Goal: Information Seeking & Learning: Learn about a topic

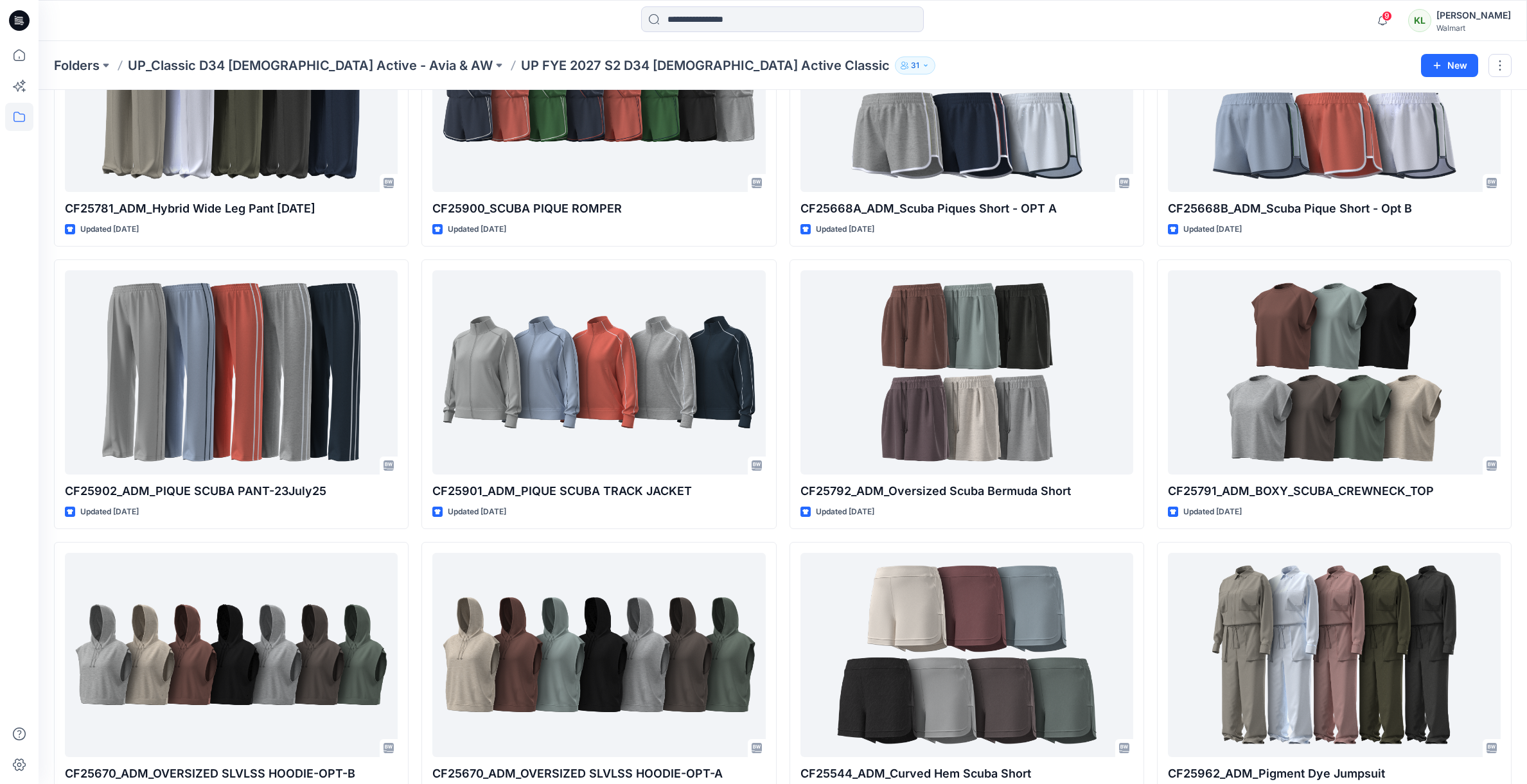
scroll to position [1014, 0]
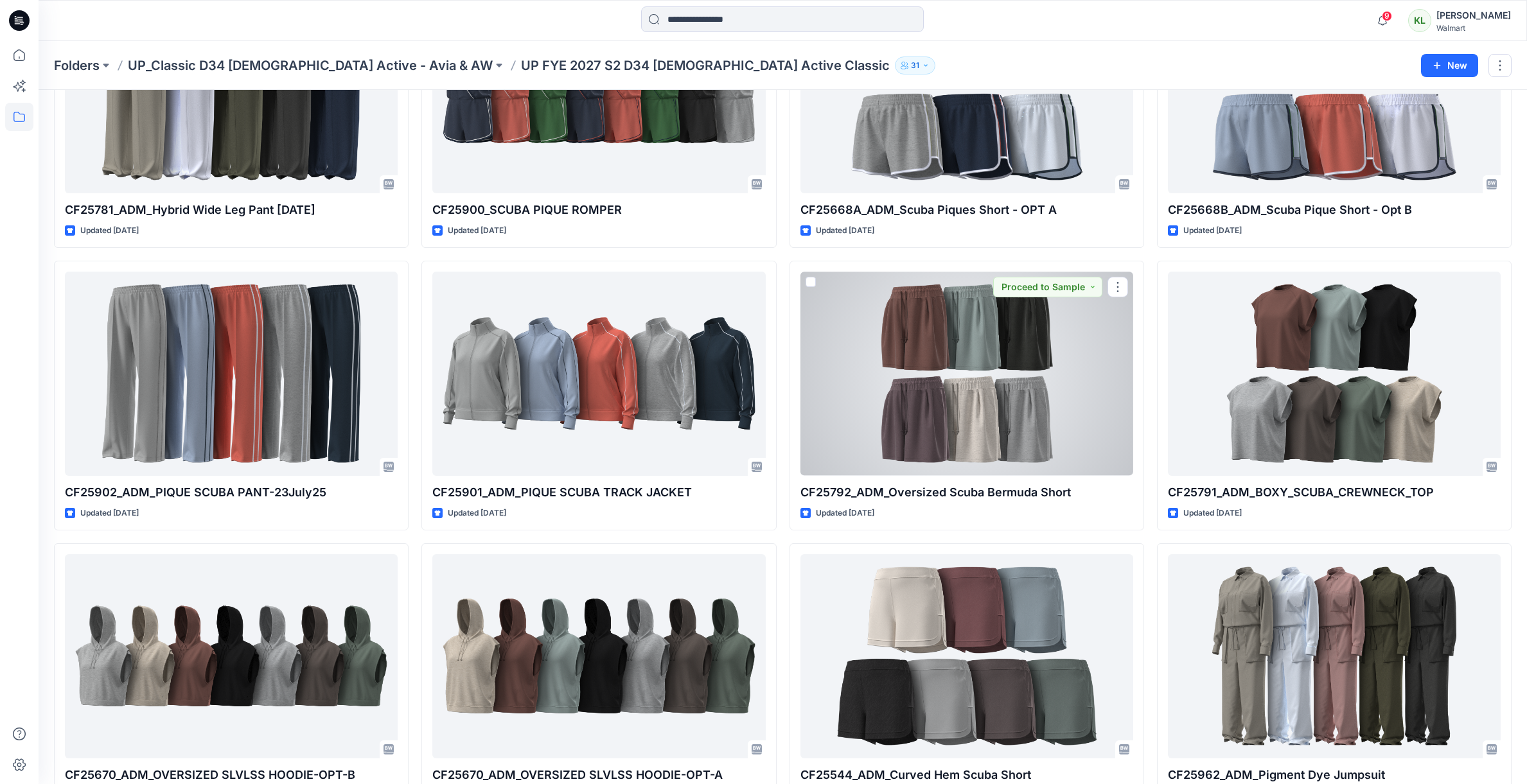
click at [975, 390] on div at bounding box center [967, 373] width 333 height 204
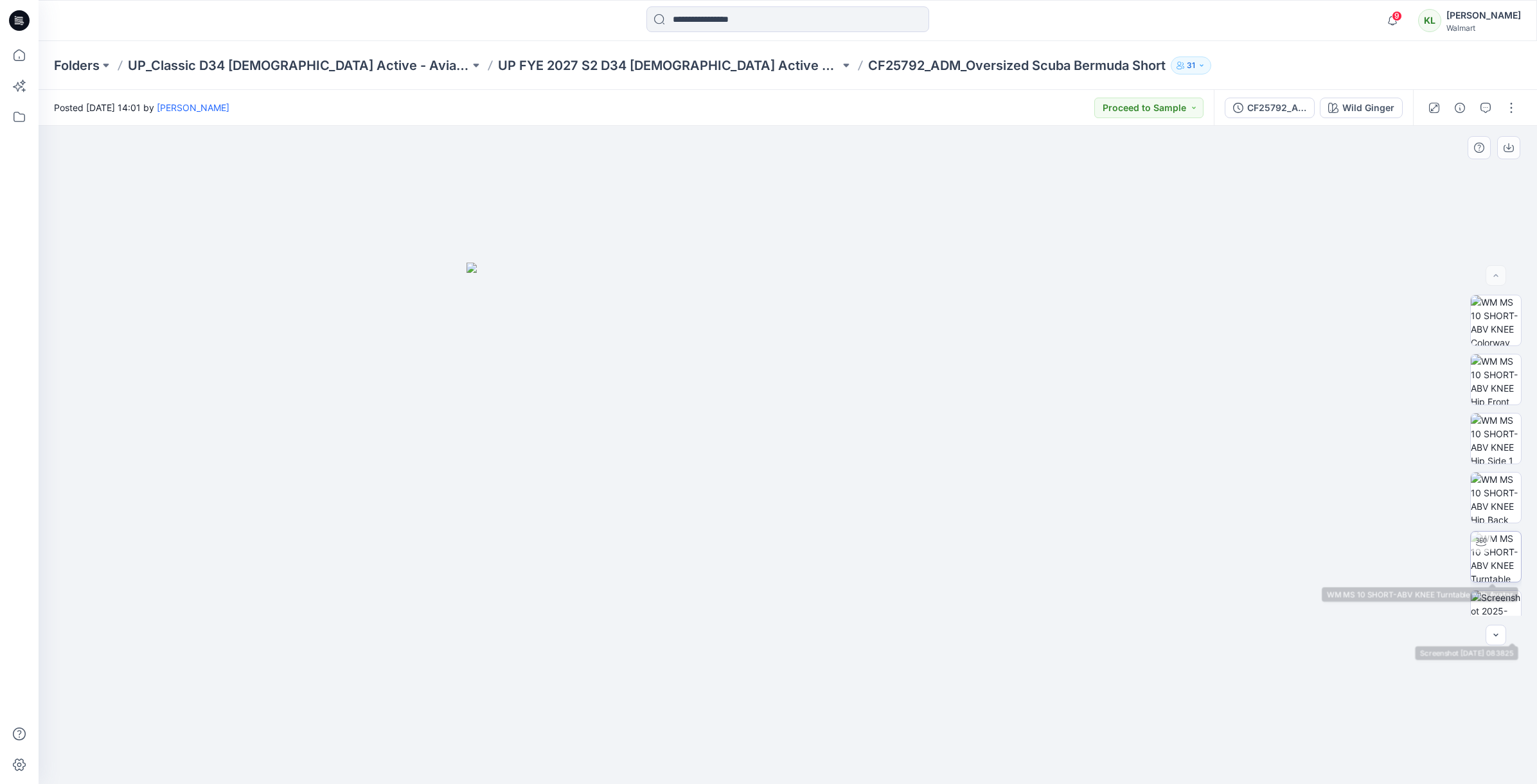
click at [1498, 561] on img at bounding box center [1496, 557] width 50 height 50
click at [1502, 634] on button "button" at bounding box center [1495, 635] width 20 height 20
click at [1496, 633] on icon "button" at bounding box center [1496, 635] width 10 height 10
click at [1497, 635] on icon "button" at bounding box center [1496, 635] width 5 height 3
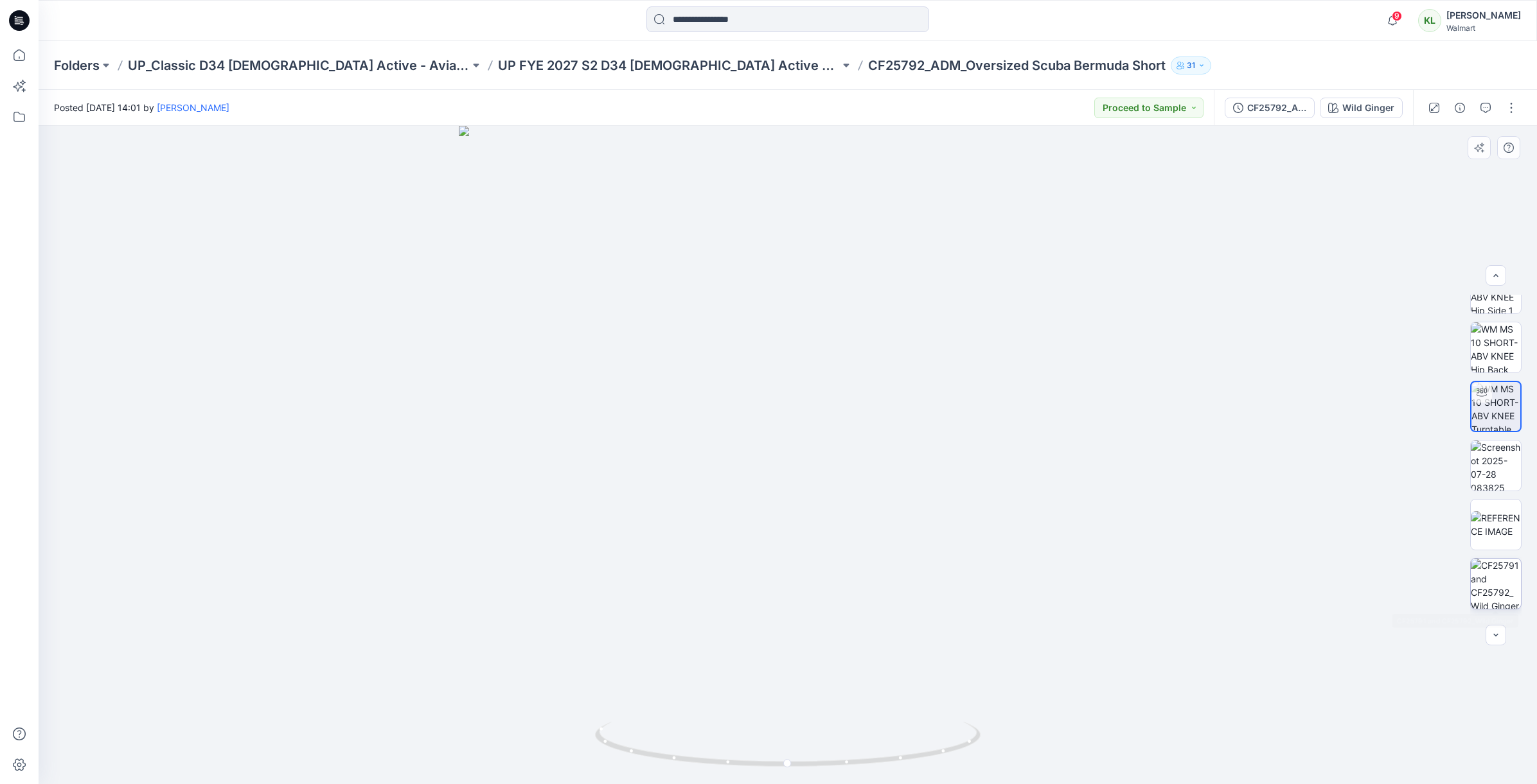
click at [1500, 587] on img at bounding box center [1496, 584] width 50 height 50
click at [1363, 111] on div "Wild Ginger" at bounding box center [1368, 108] width 52 height 14
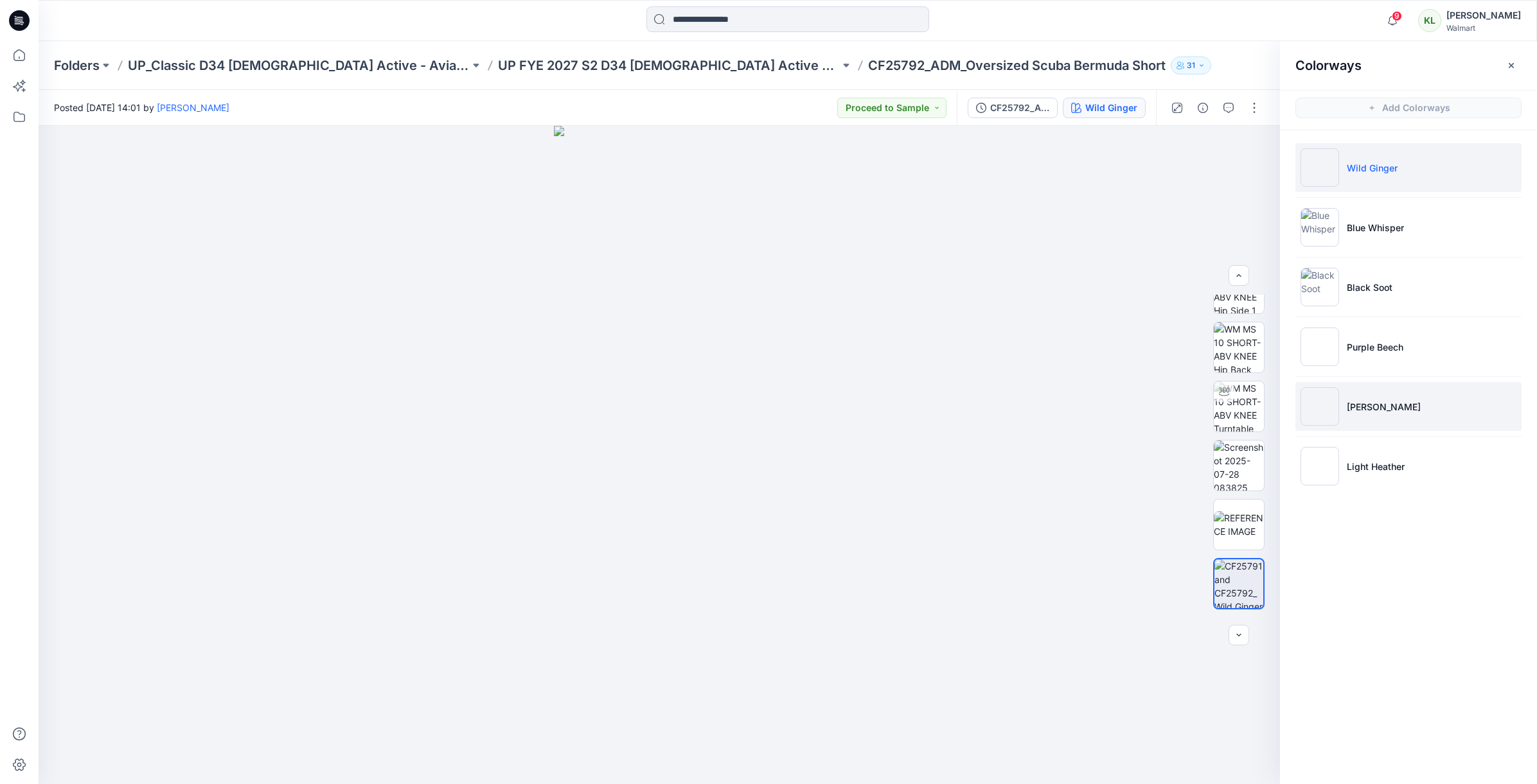
click at [1368, 399] on li "Wheat Heather" at bounding box center [1408, 407] width 226 height 49
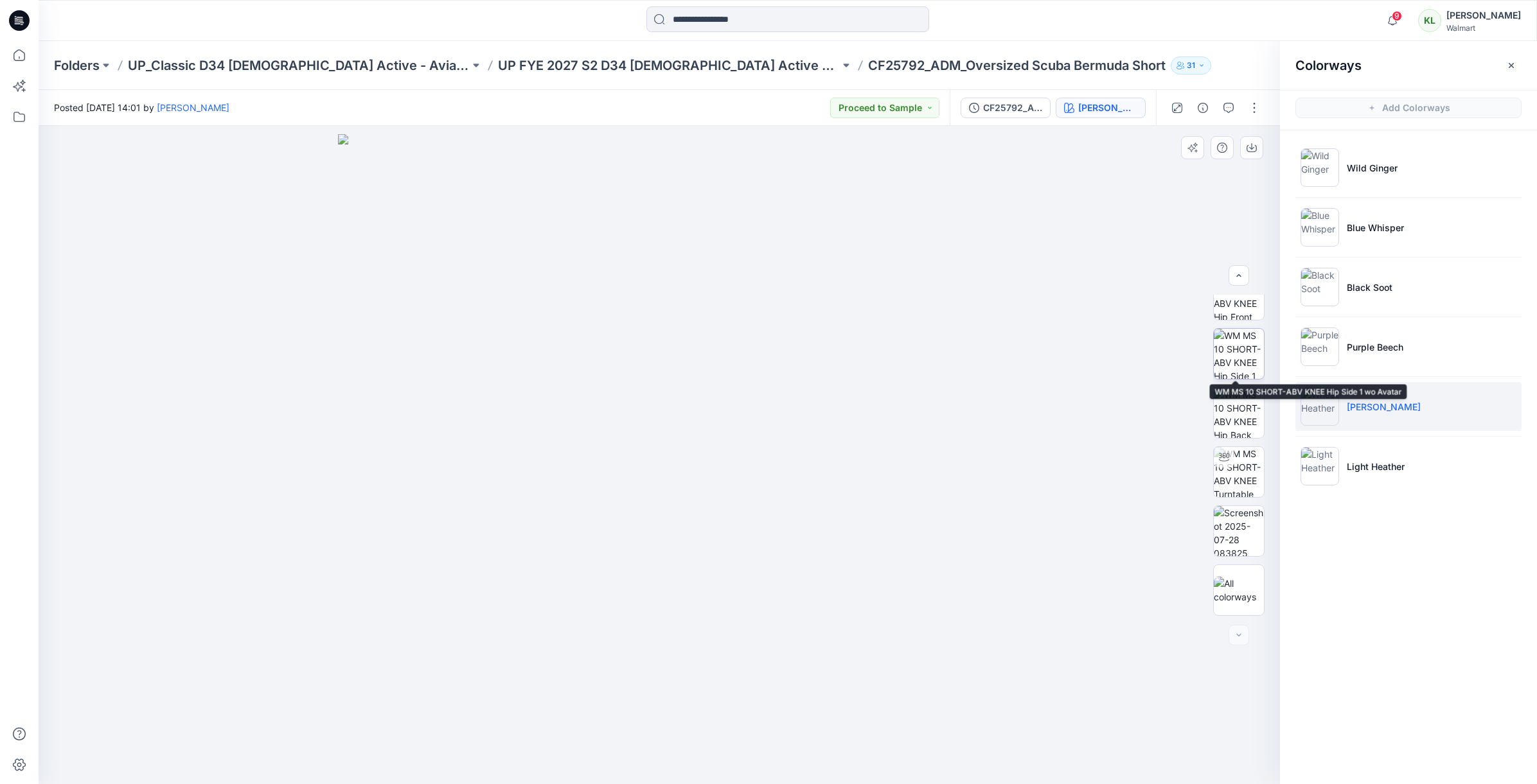
click at [1239, 362] on img at bounding box center [1239, 354] width 50 height 50
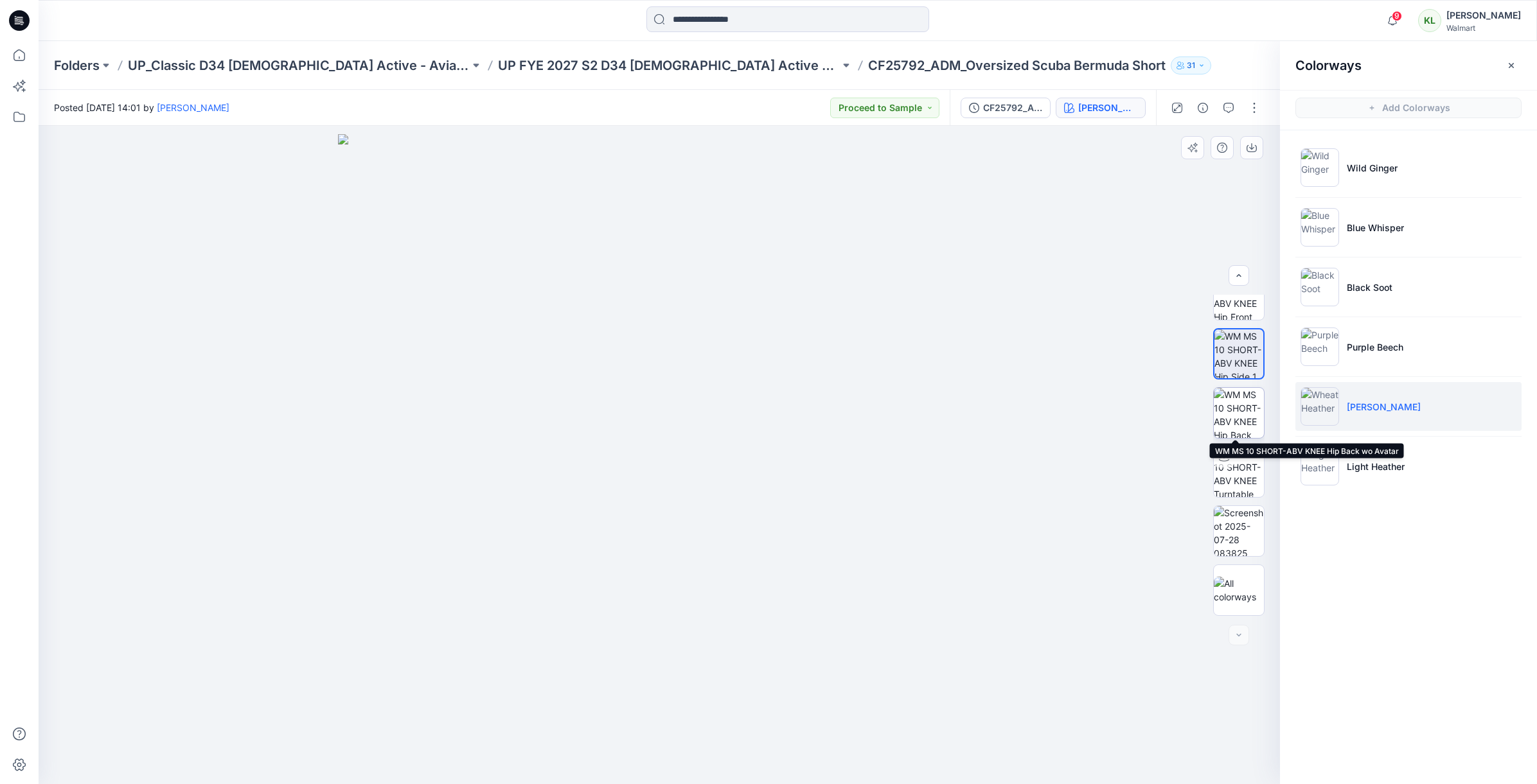
click at [1245, 403] on img at bounding box center [1239, 413] width 50 height 50
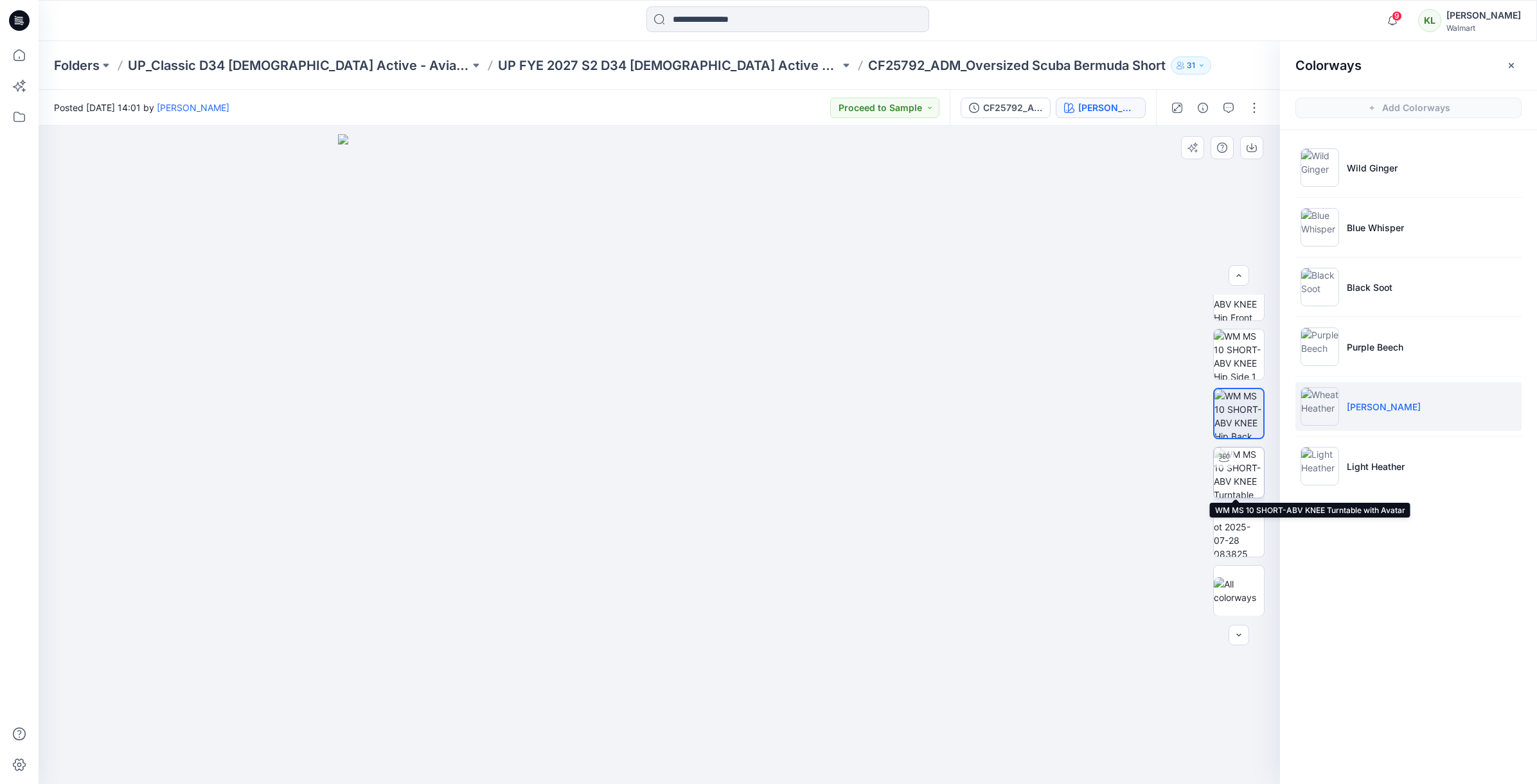
drag, startPoint x: 1245, startPoint y: 472, endPoint x: 1242, endPoint y: 477, distance: 5.8
click at [1245, 472] on img at bounding box center [1239, 473] width 50 height 50
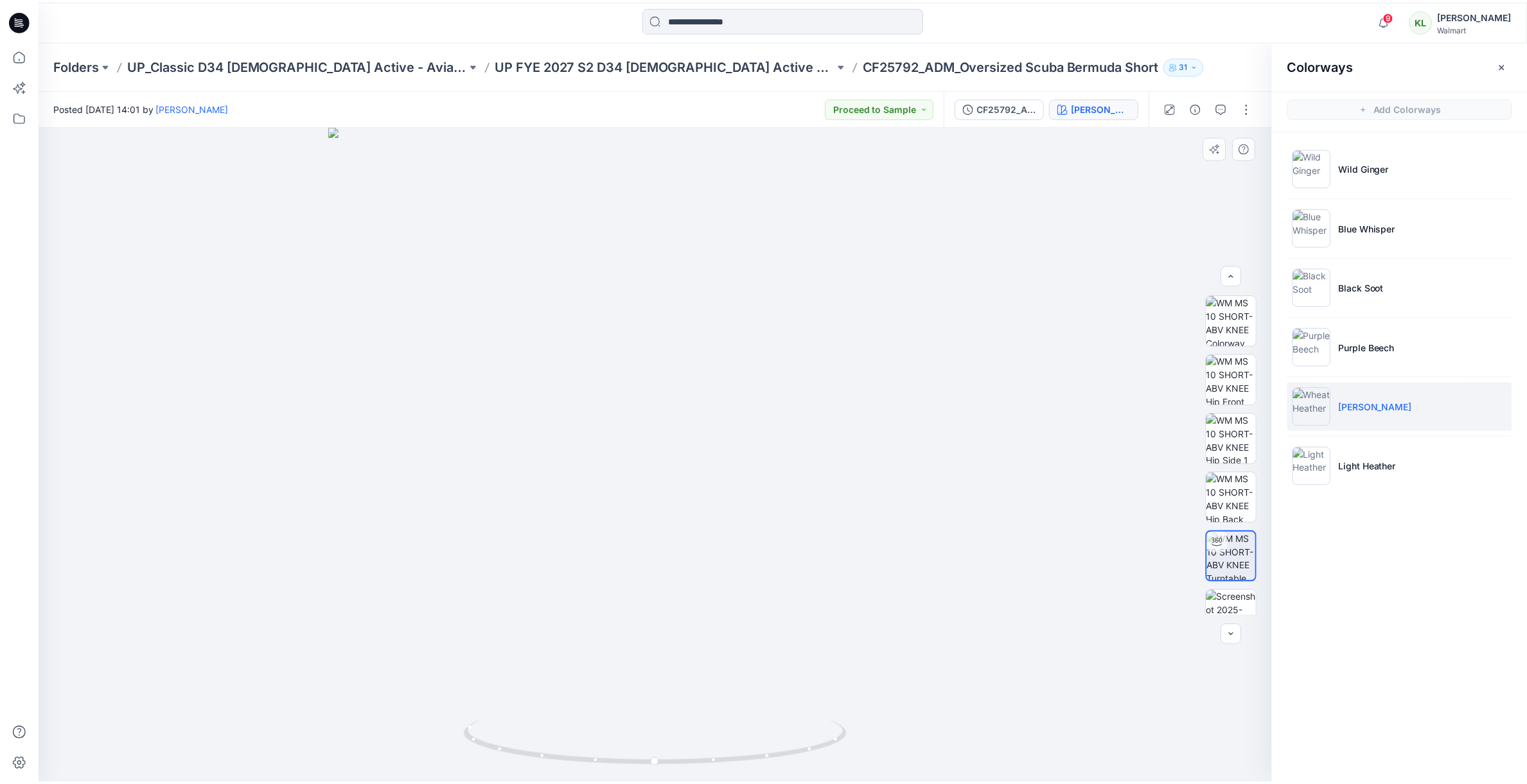
scroll to position [84, 0]
click at [1509, 64] on icon "button" at bounding box center [1511, 65] width 10 height 10
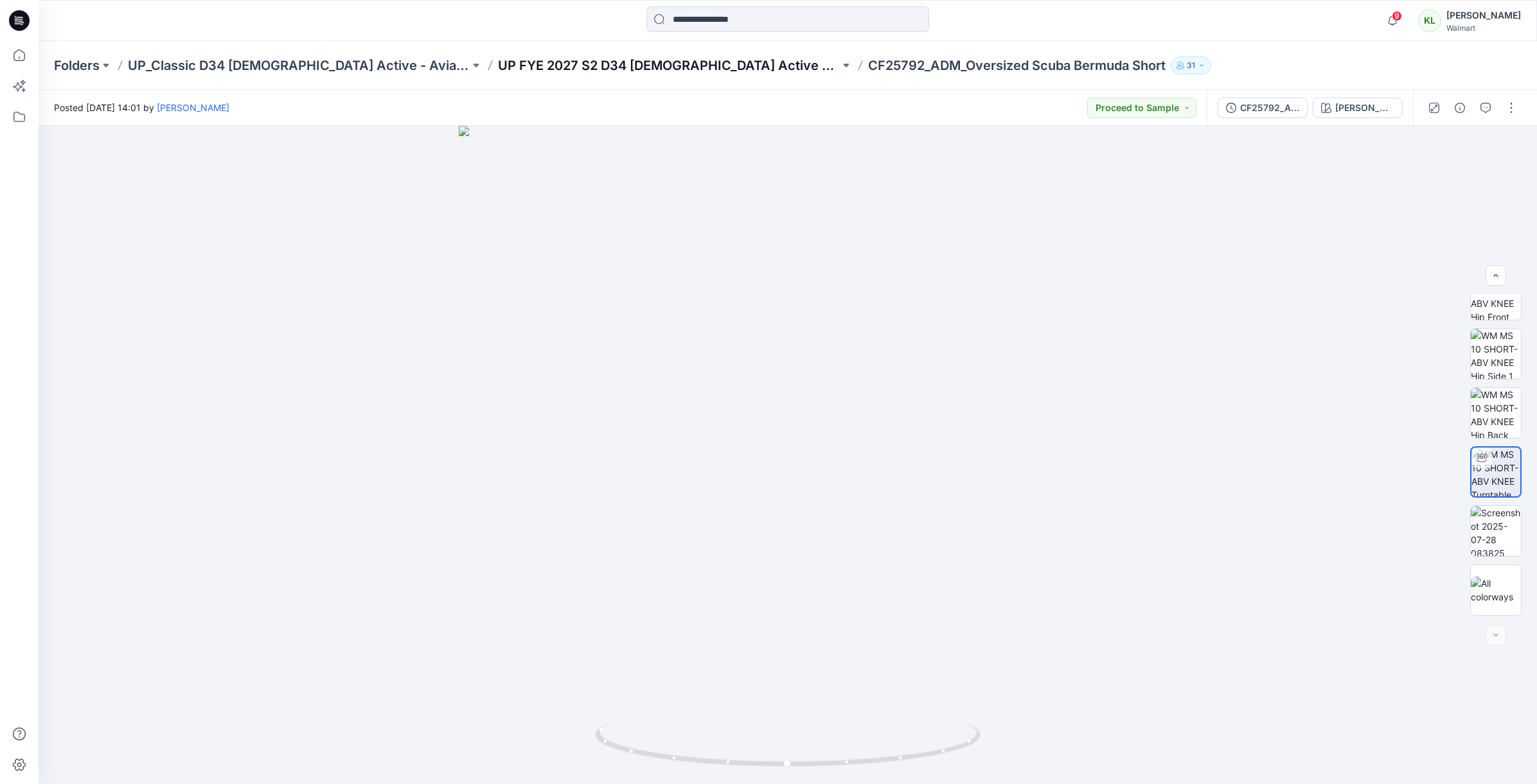
click at [548, 67] on p "UP FYE 2027 S2 D34 [DEMOGRAPHIC_DATA] Active Classic" at bounding box center [669, 65] width 342 height 18
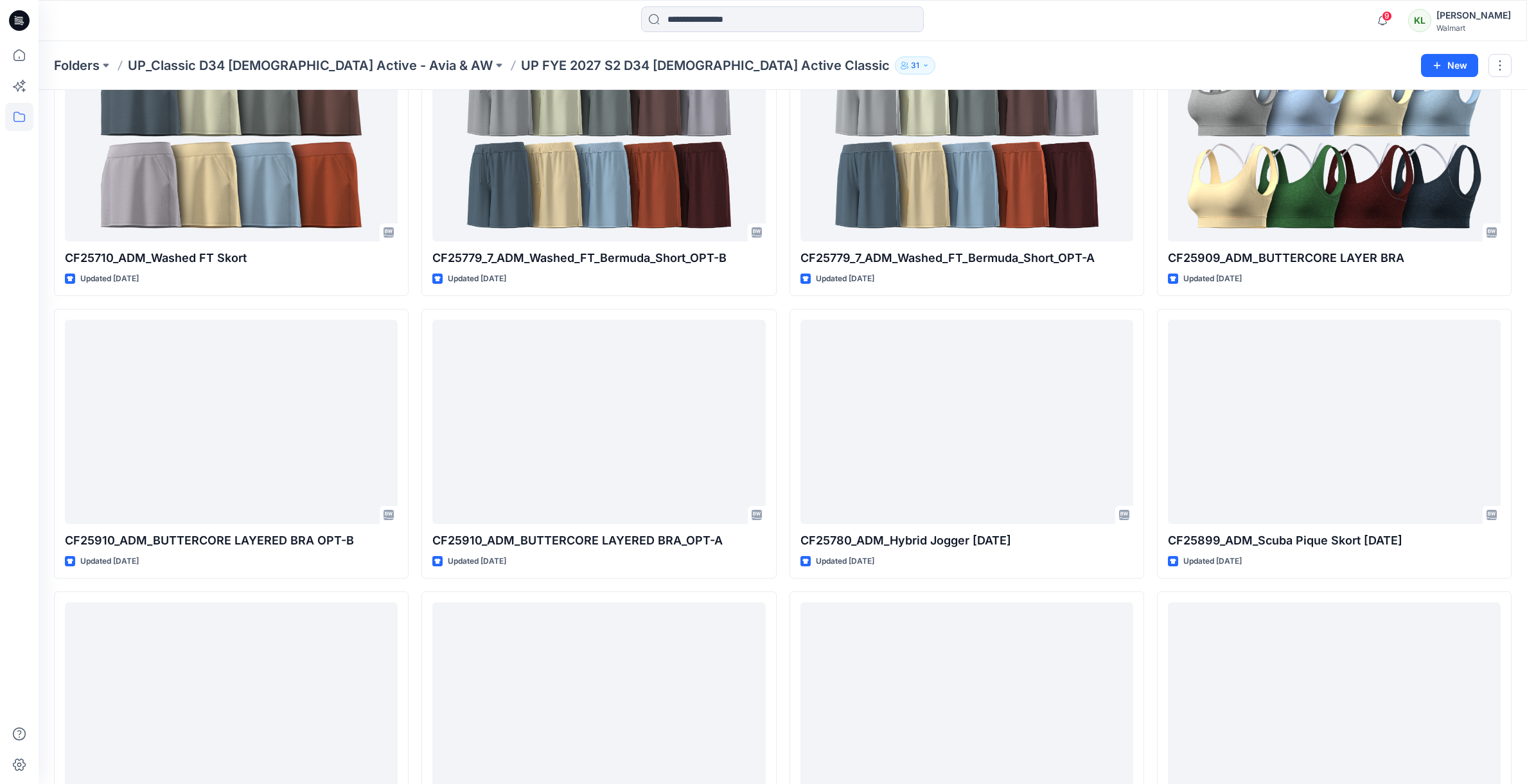
scroll to position [1906, 0]
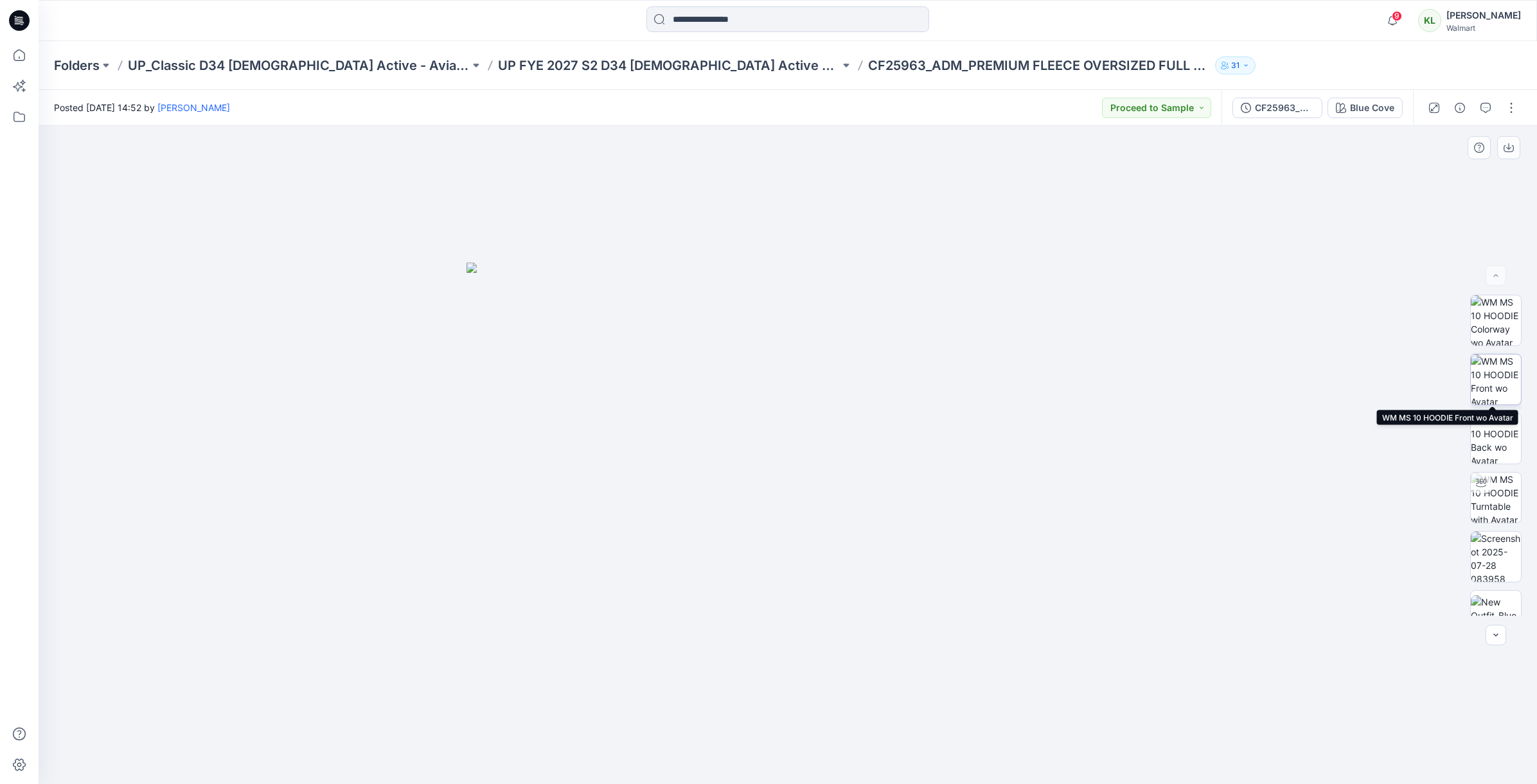
click at [1489, 373] on img at bounding box center [1496, 379] width 50 height 50
click at [1490, 321] on img at bounding box center [1496, 320] width 50 height 50
click at [1509, 151] on icon "button" at bounding box center [1509, 148] width 10 height 10
click at [1371, 112] on div "Blue Cove" at bounding box center [1373, 108] width 45 height 14
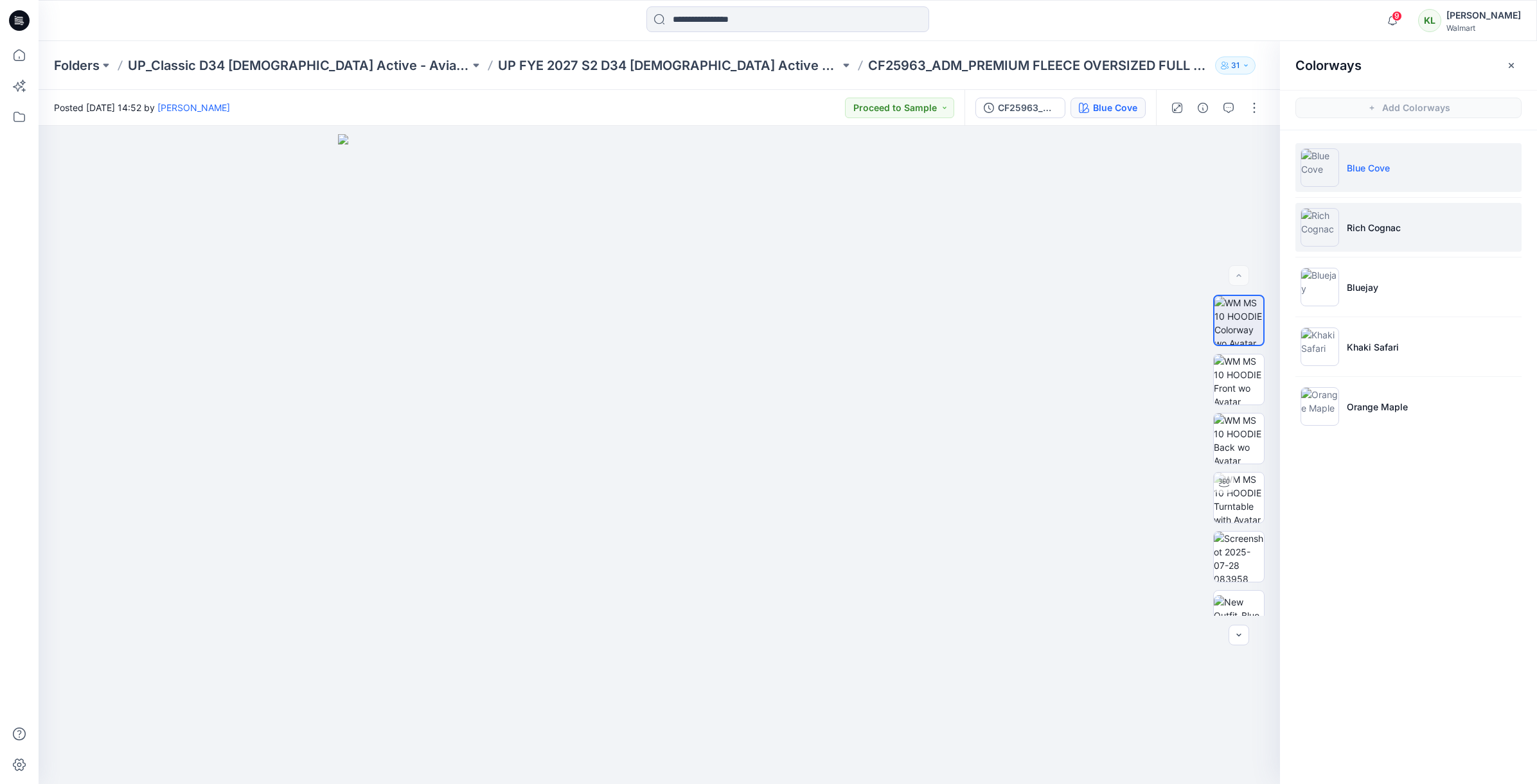
click at [1363, 226] on p "Rich Cognac" at bounding box center [1374, 227] width 54 height 14
click at [1254, 150] on icon "button" at bounding box center [1252, 148] width 10 height 10
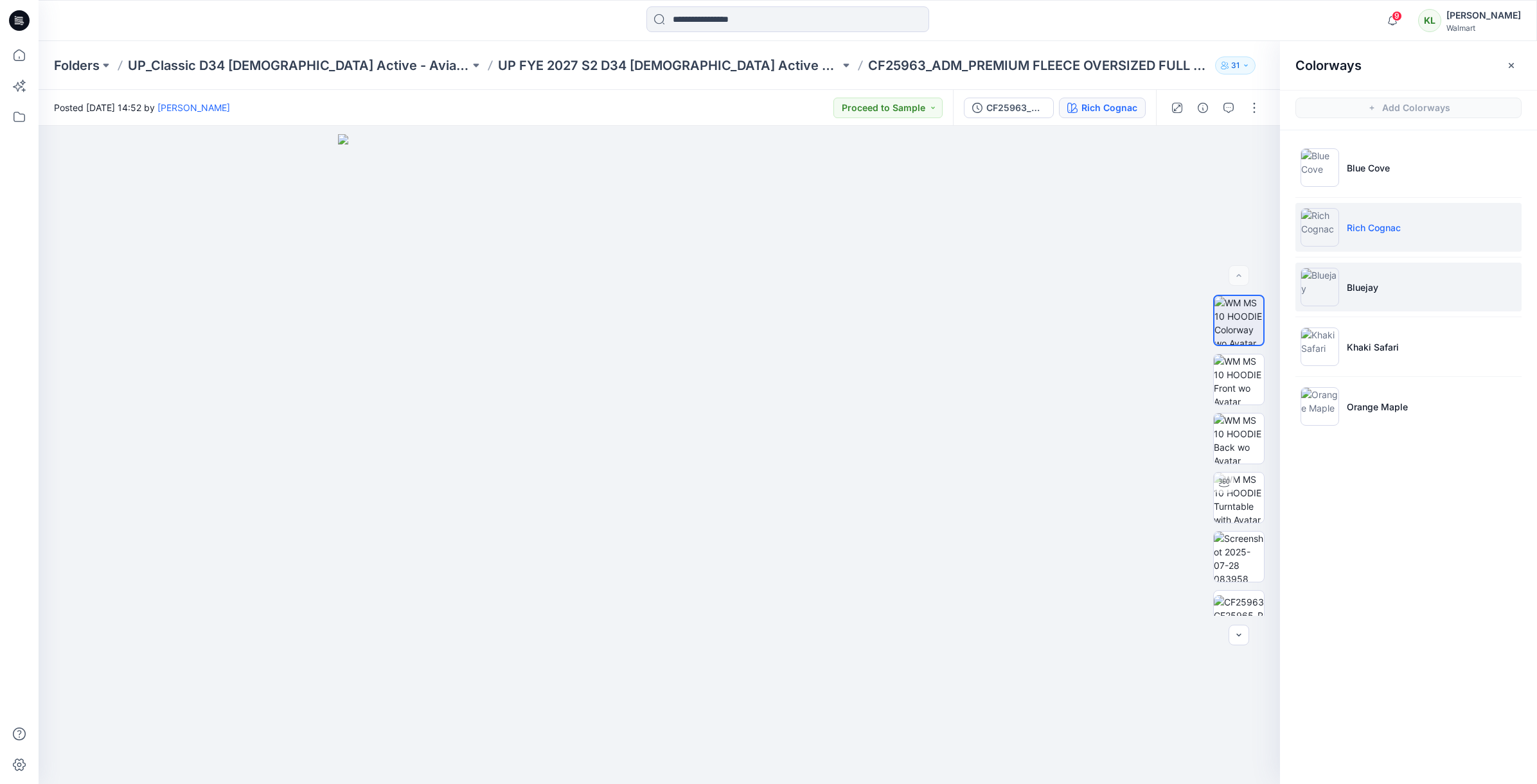
drag, startPoint x: 1355, startPoint y: 284, endPoint x: 1350, endPoint y: 277, distance: 8.6
click at [1355, 284] on p "Bluejay" at bounding box center [1363, 288] width 31 height 14
click at [1255, 149] on icon "button" at bounding box center [1252, 148] width 10 height 10
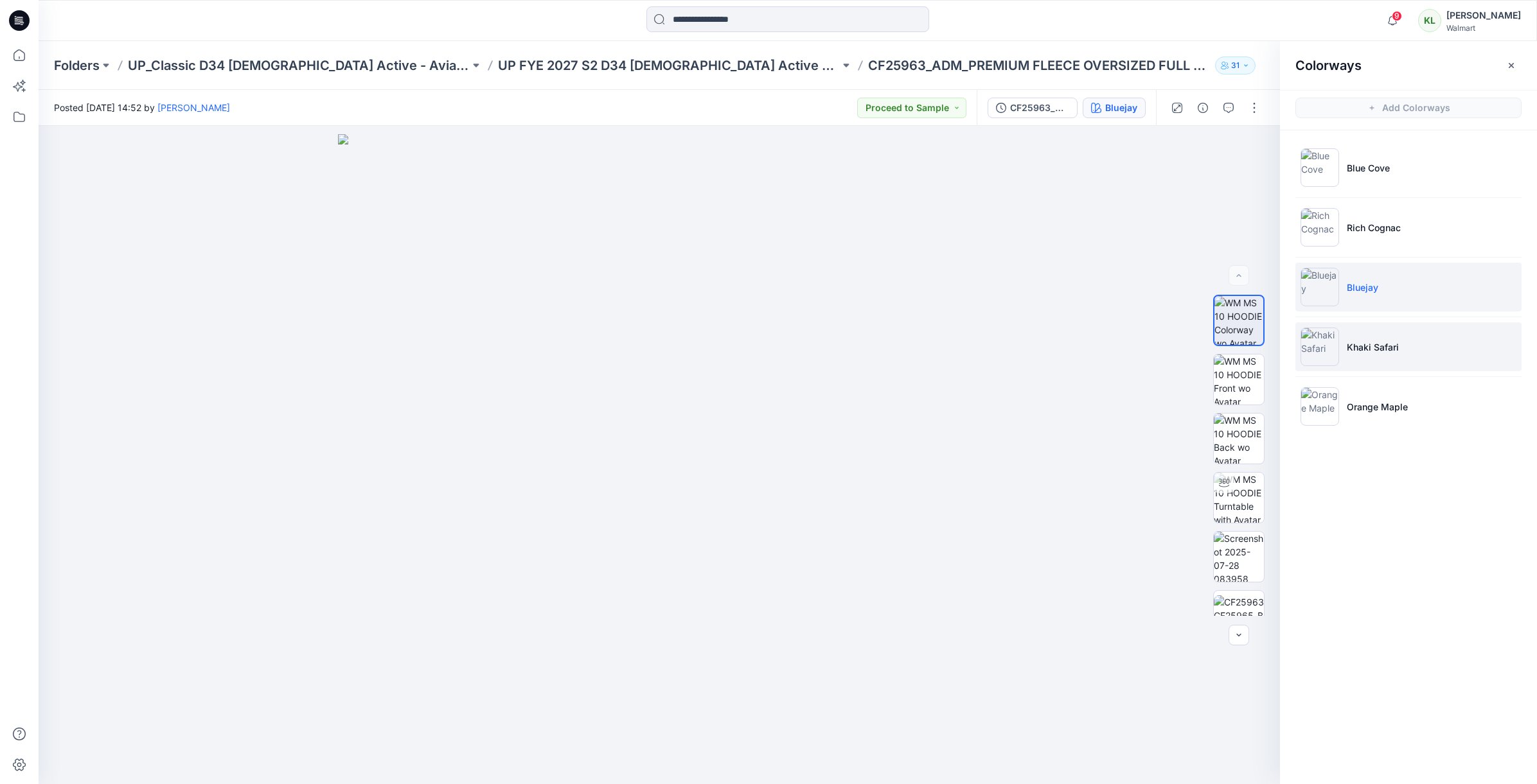
click at [1320, 343] on img at bounding box center [1319, 346] width 39 height 39
click at [1253, 147] on icon "button" at bounding box center [1252, 147] width 5 height 7
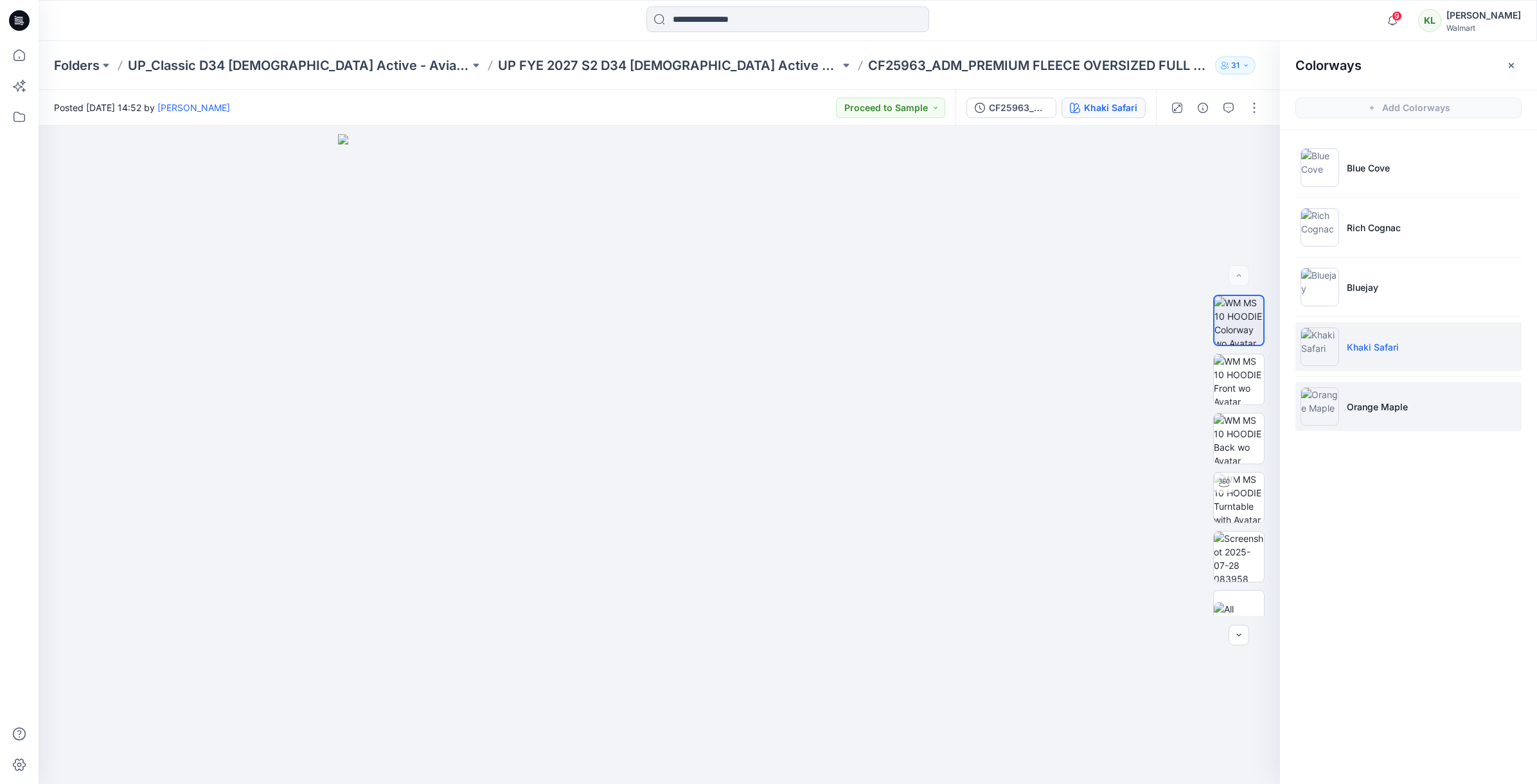
click at [1352, 404] on p "Orange Maple" at bounding box center [1377, 407] width 61 height 14
click at [1249, 148] on icon "button" at bounding box center [1252, 147] width 5 height 7
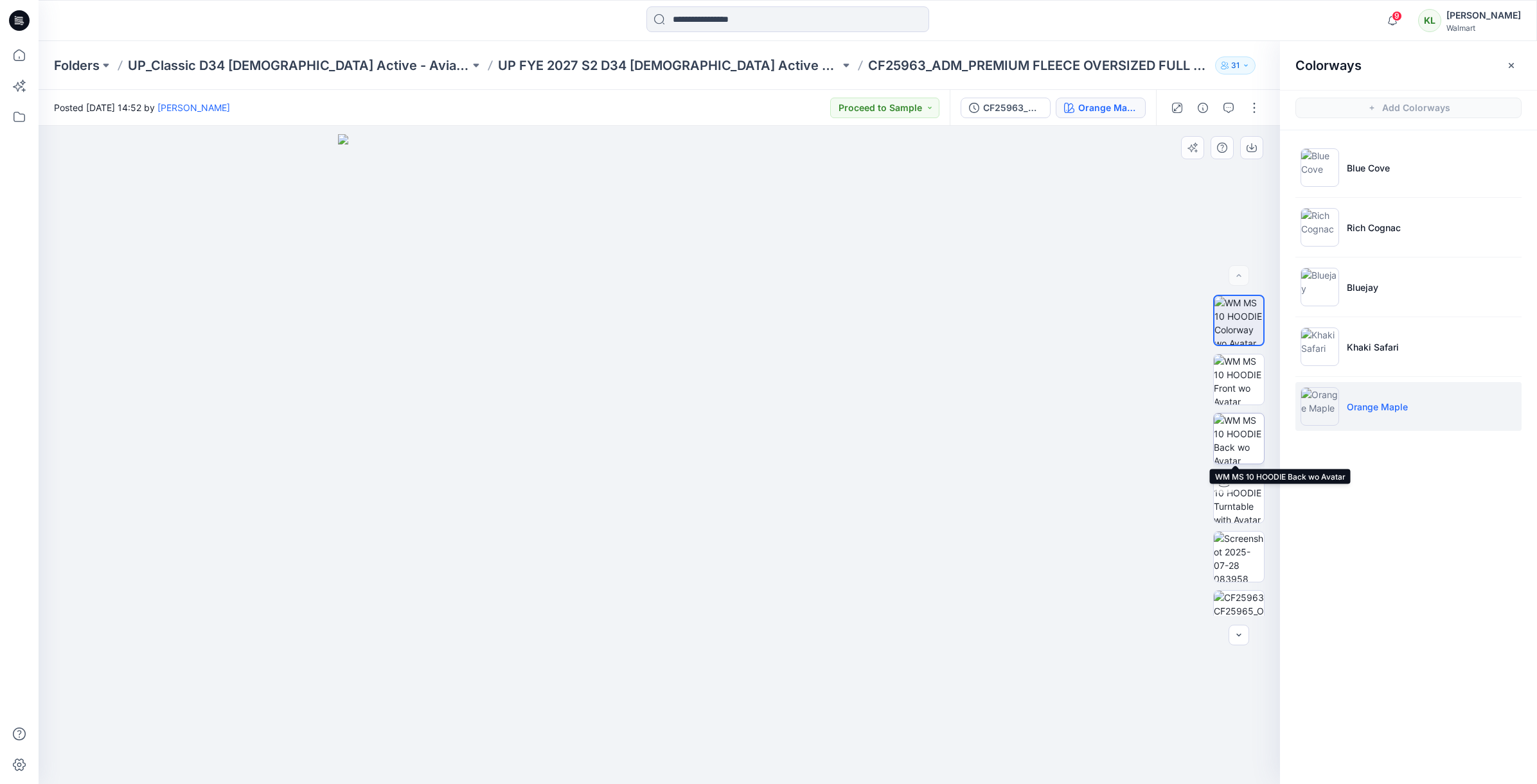
click at [1246, 435] on img at bounding box center [1239, 439] width 50 height 50
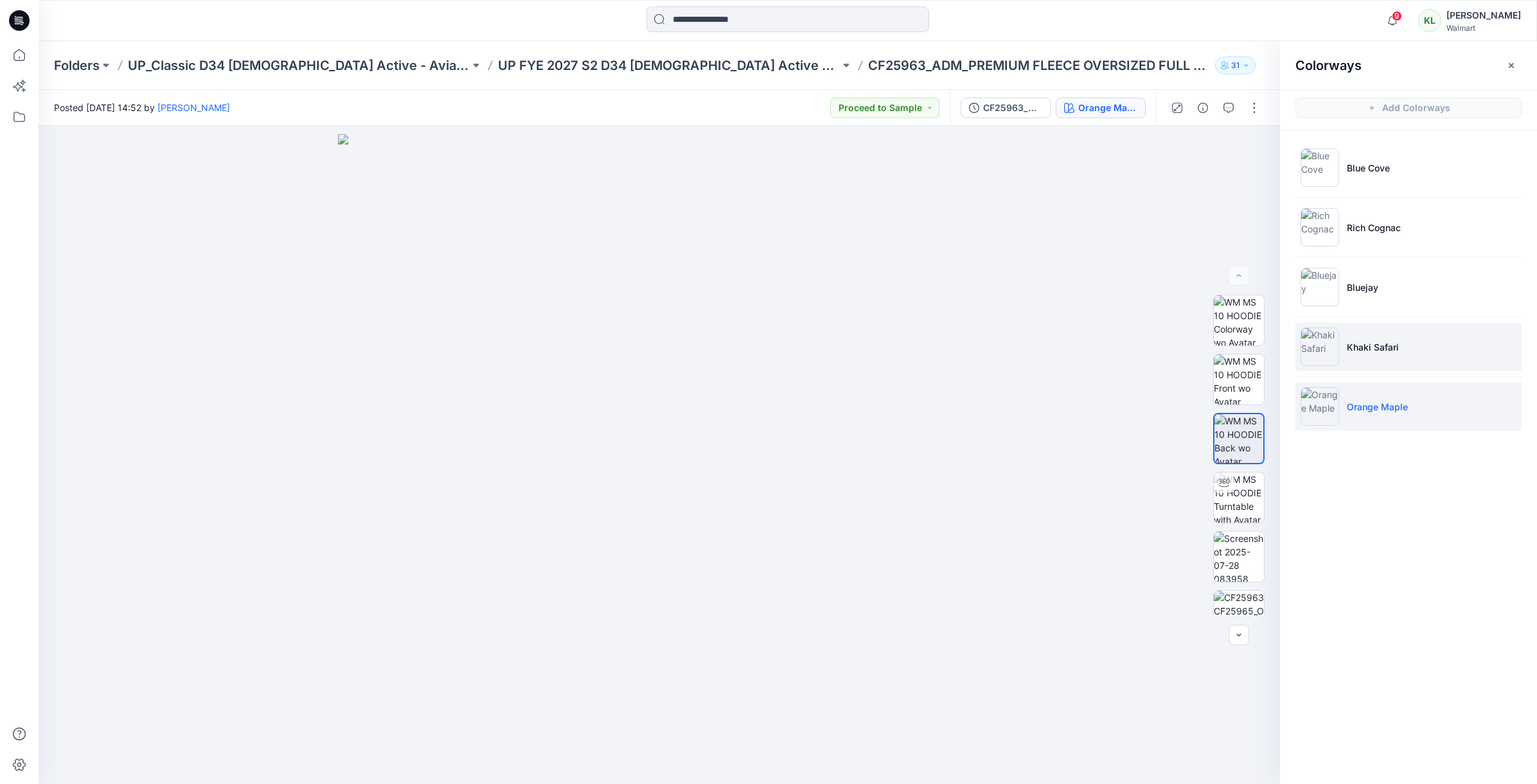
click at [1351, 358] on li "Khaki Safari" at bounding box center [1408, 346] width 226 height 49
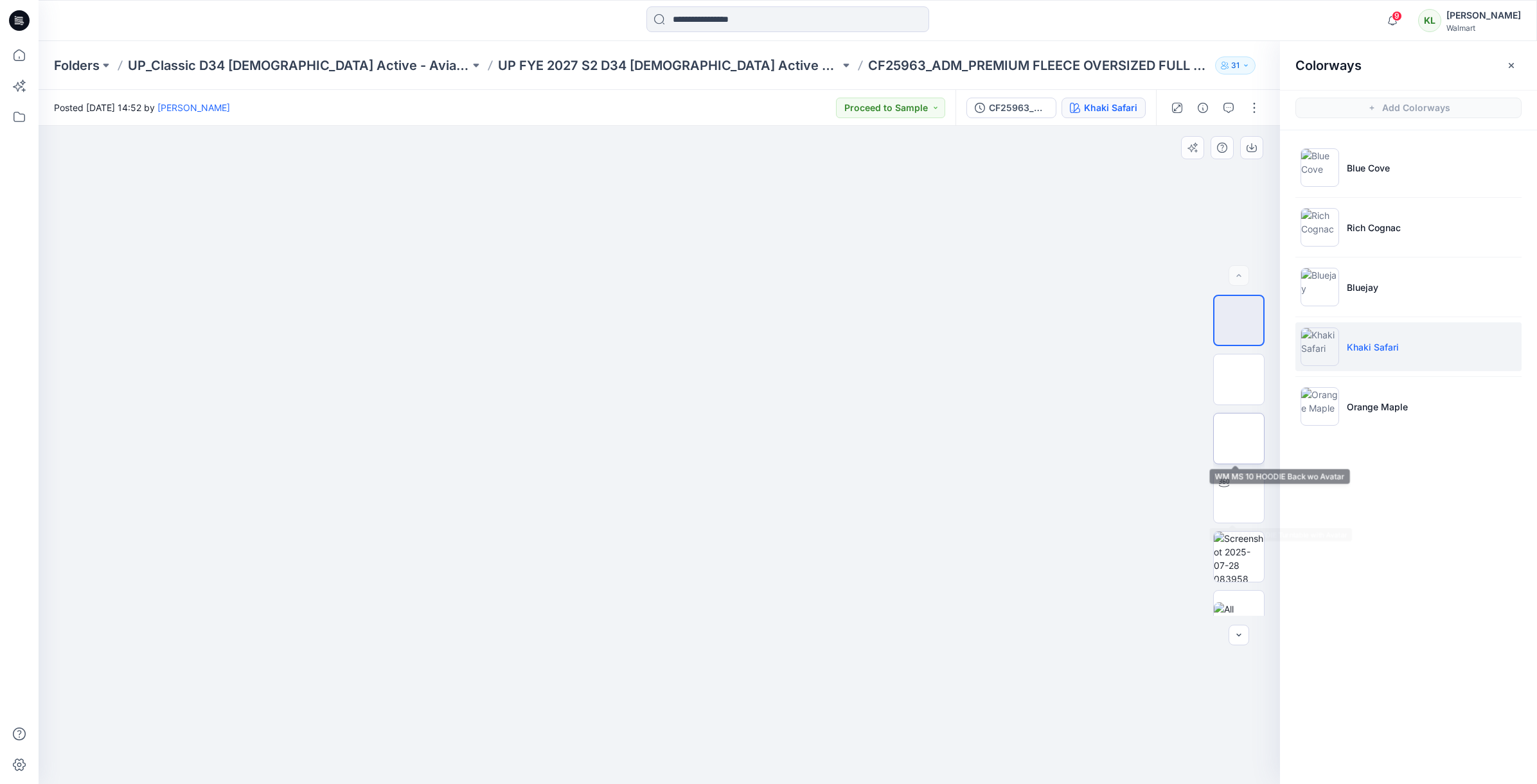
click at [1238, 436] on img at bounding box center [1239, 439] width 50 height 50
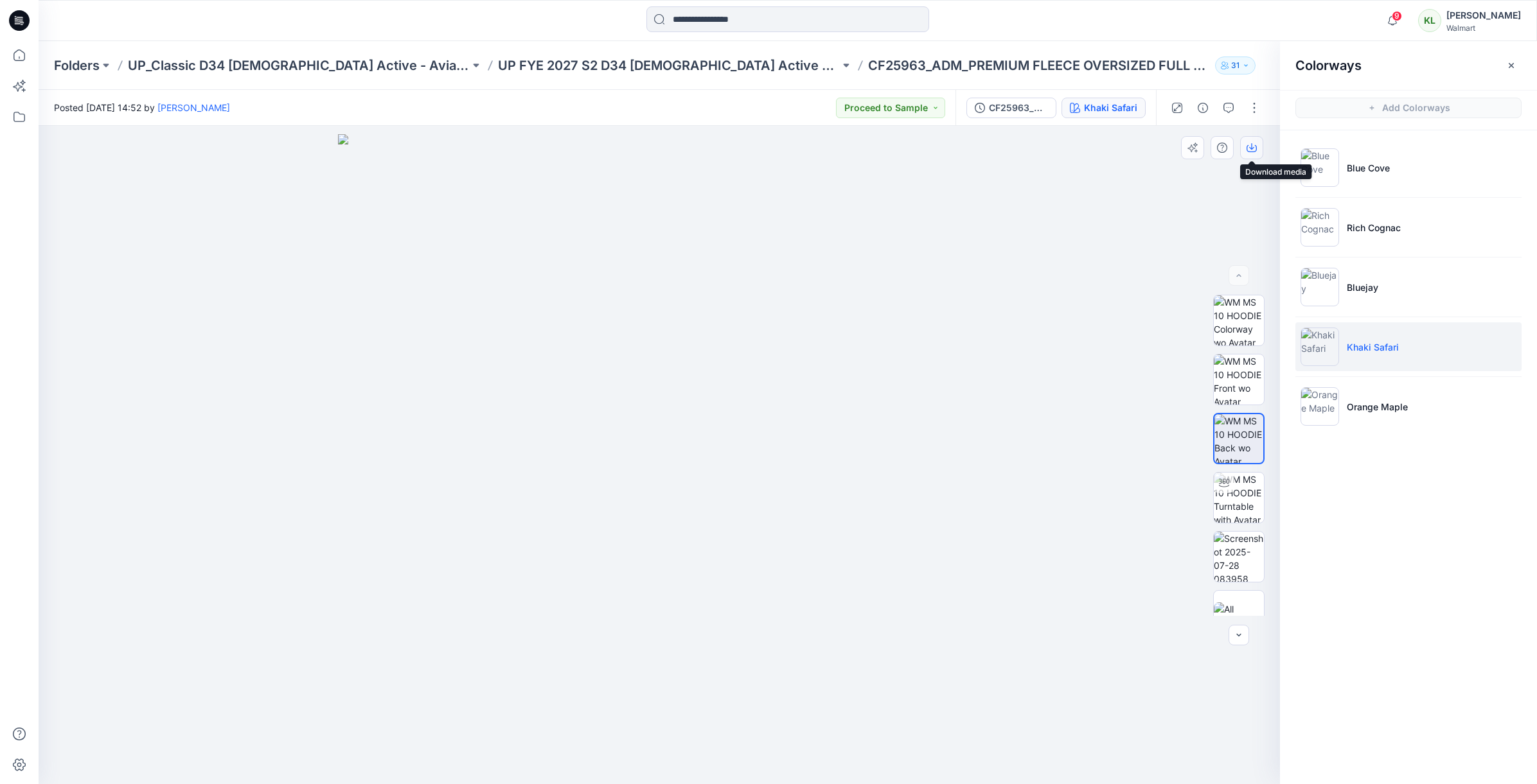
click at [1251, 151] on icon "button" at bounding box center [1252, 148] width 10 height 10
